Goal: Navigation & Orientation: Find specific page/section

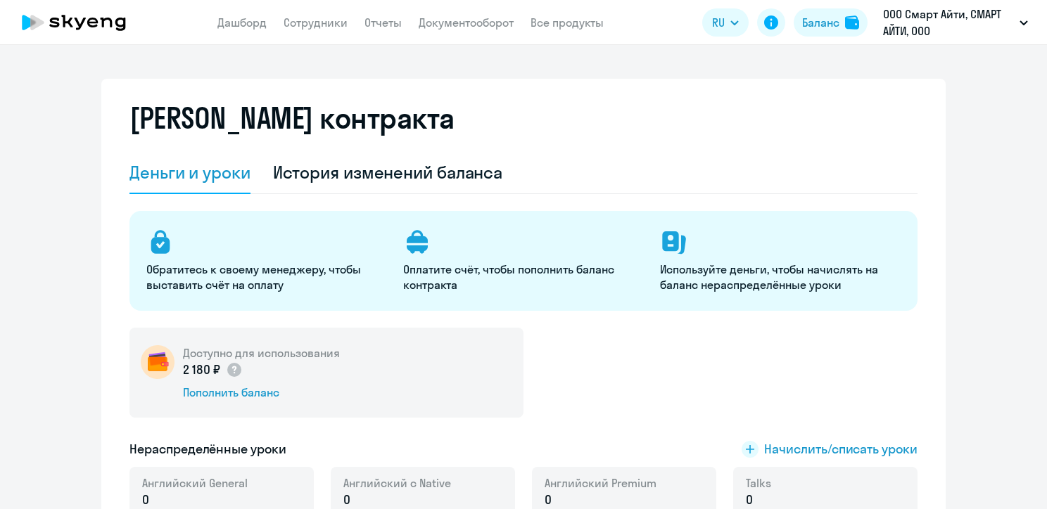
select select "english_adult_not_native_speaker"
click at [321, 28] on link "Сотрудники" at bounding box center [315, 22] width 64 height 14
select select "30"
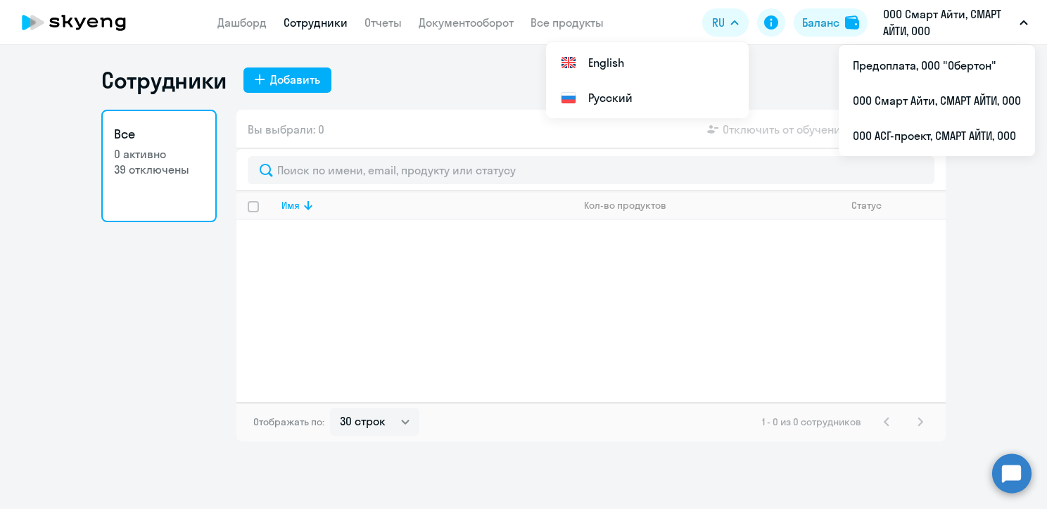
click at [945, 20] on p "ООО Смарт Айти, СМАРТ АЙТИ, ООО" at bounding box center [948, 23] width 131 height 34
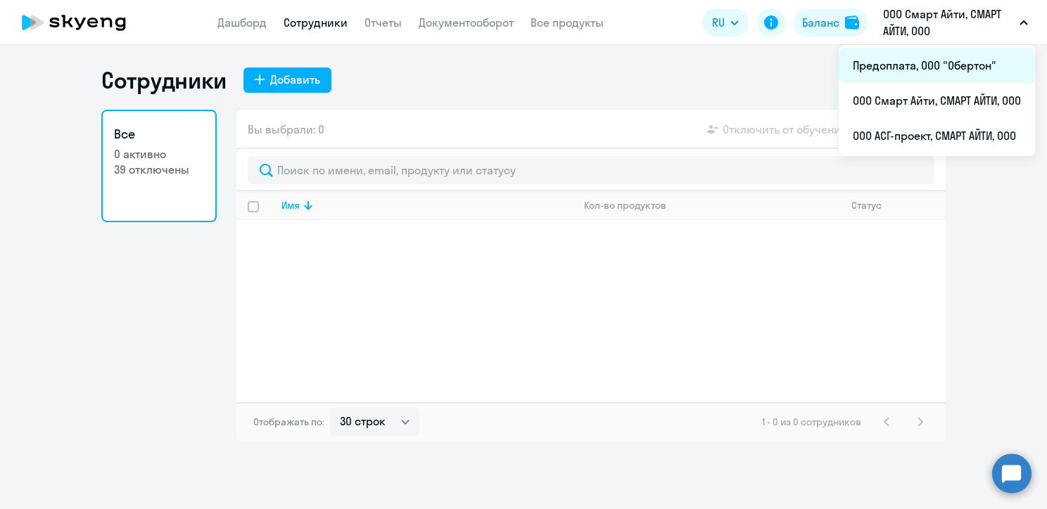
click at [906, 74] on li "Предоплата, ООО "Обертон"" at bounding box center [936, 65] width 196 height 35
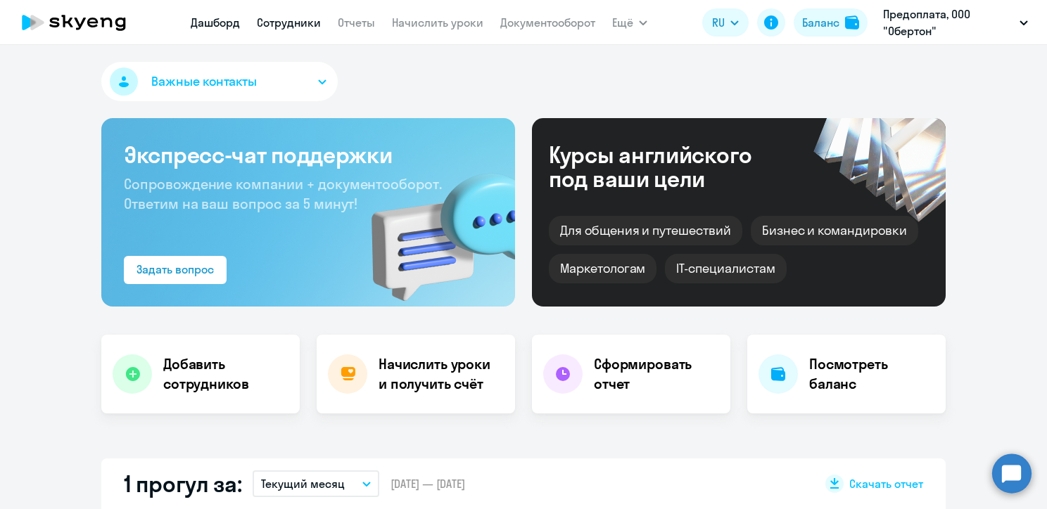
select select "30"
click at [293, 18] on link "Сотрудники" at bounding box center [289, 22] width 64 height 14
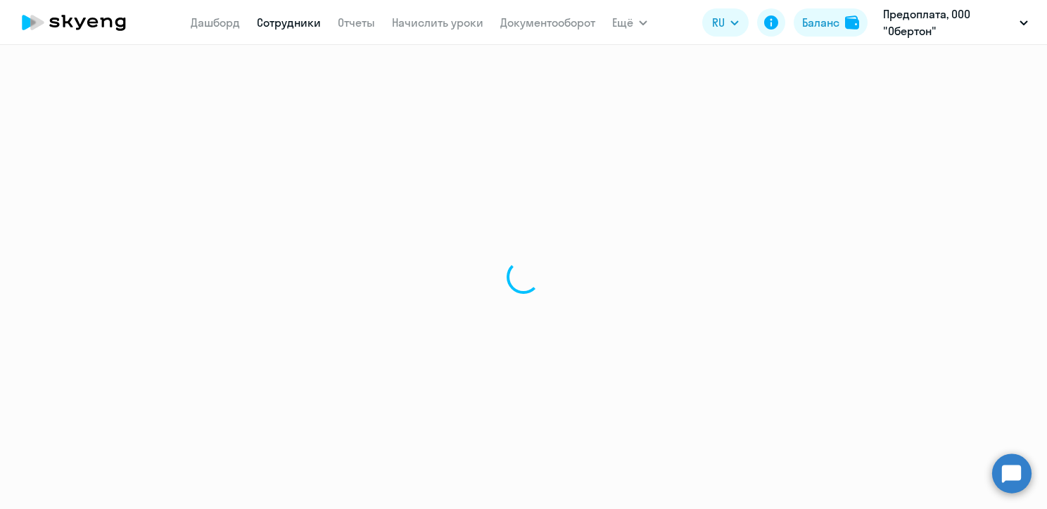
select select "30"
